Goal: Find specific page/section: Find specific page/section

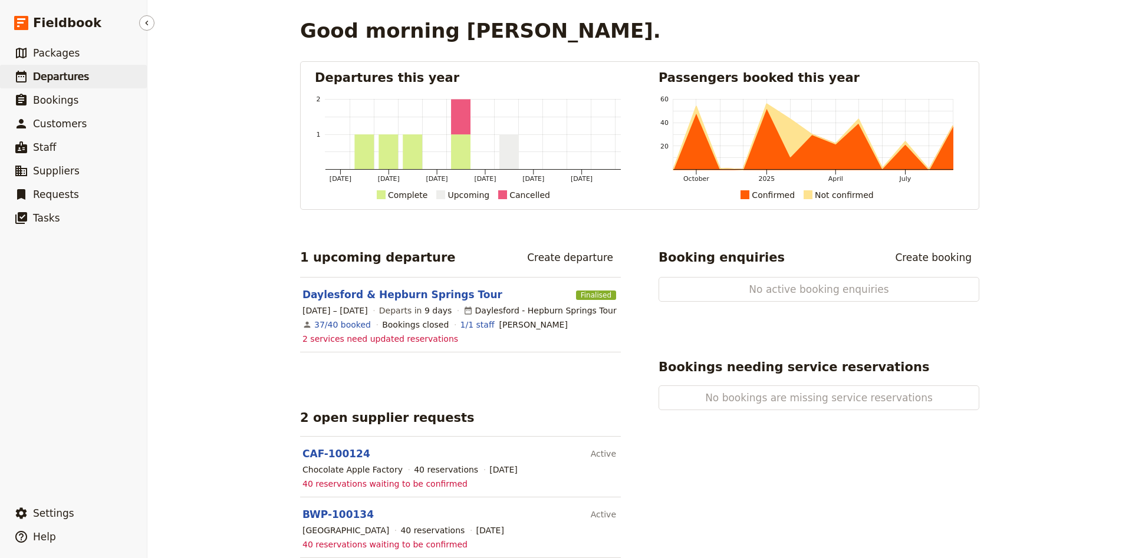
click at [44, 80] on span "Departures" at bounding box center [61, 77] width 56 height 12
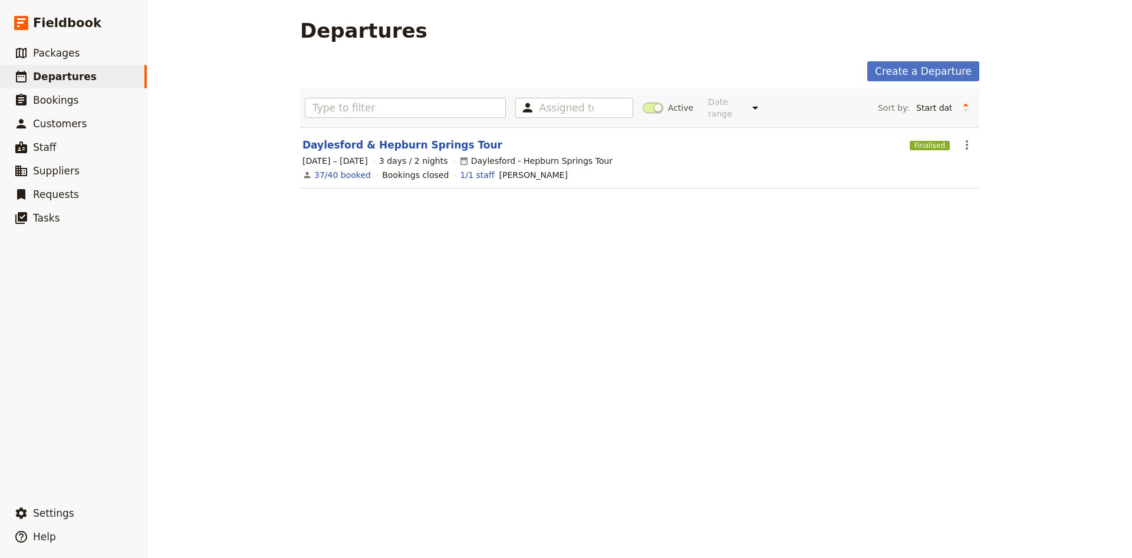
click at [352, 127] on section "Daylesford & Hepburn Springs Tour Finalised ​ [DATE] – [DATE] 3 days / 2 nights…" at bounding box center [639, 157] width 679 height 61
click at [352, 138] on link "Daylesford & Hepburn Springs Tour" at bounding box center [402, 145] width 200 height 14
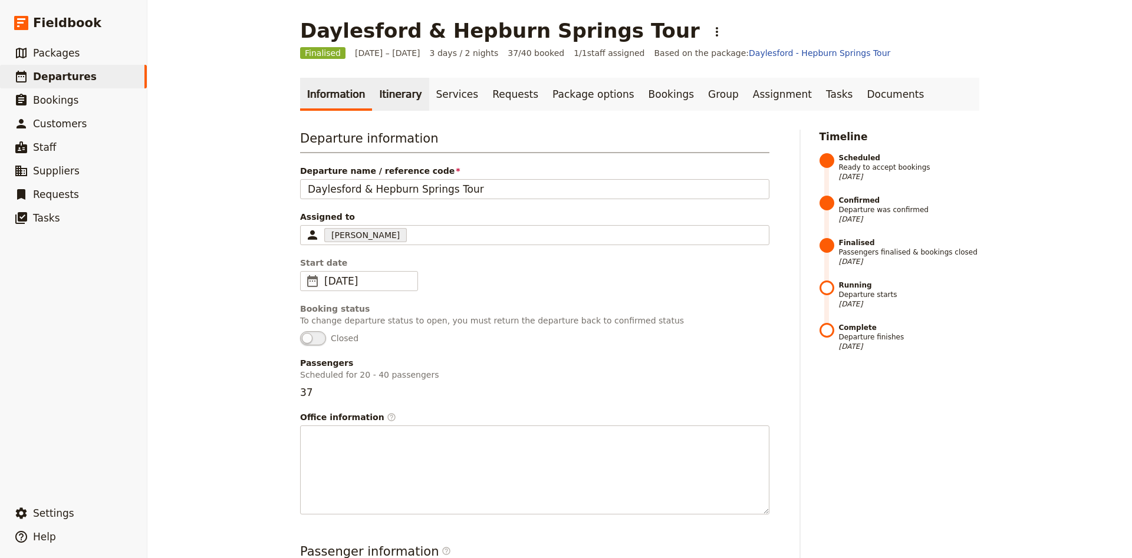
click at [383, 106] on link "Itinerary" at bounding box center [400, 94] width 57 height 33
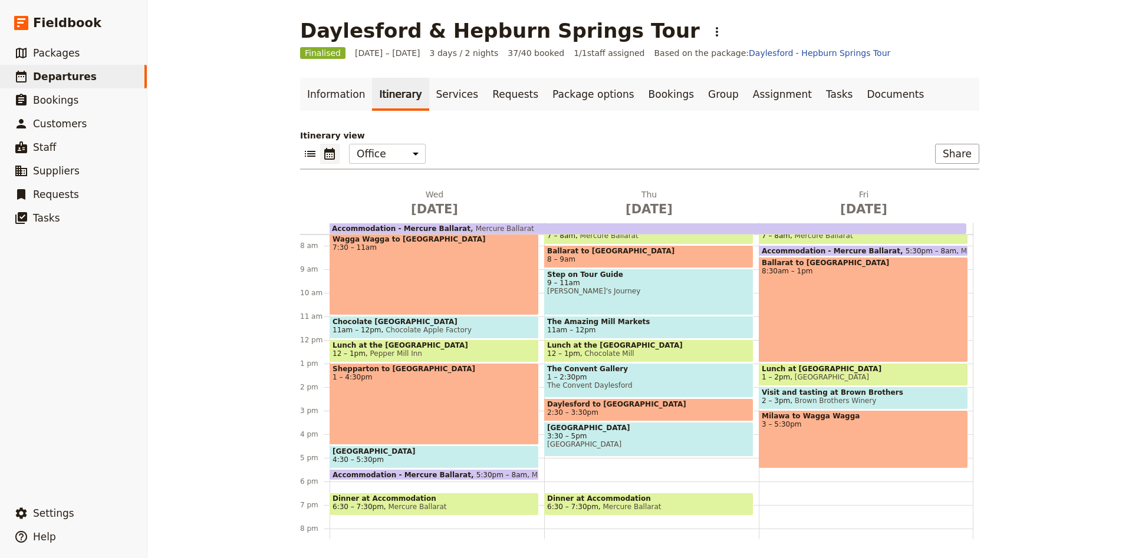
scroll to position [106, 0]
